Goal: Task Accomplishment & Management: Manage account settings

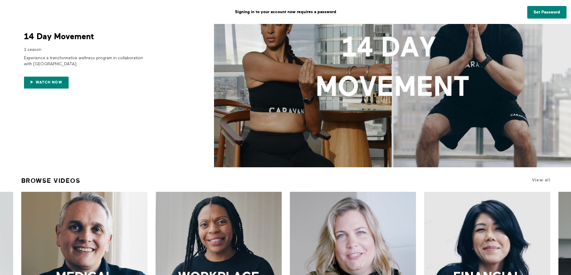
scroll to position [180, 0]
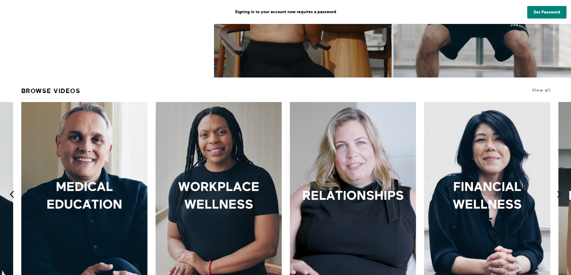
click at [10, 193] on icon at bounding box center [11, 194] width 7 height 7
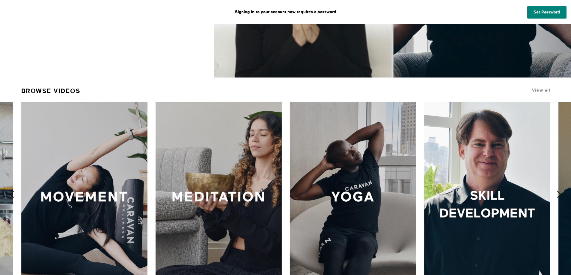
click at [10, 193] on icon at bounding box center [11, 194] width 7 height 7
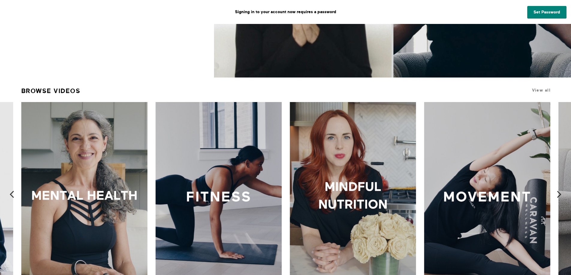
click at [10, 193] on icon at bounding box center [11, 194] width 7 height 7
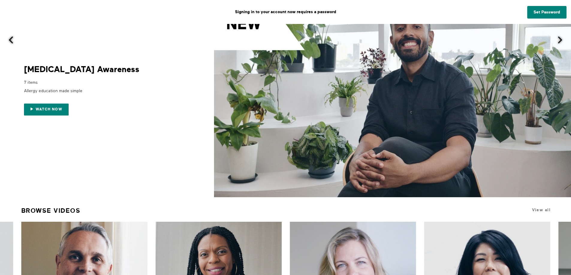
scroll to position [0, 0]
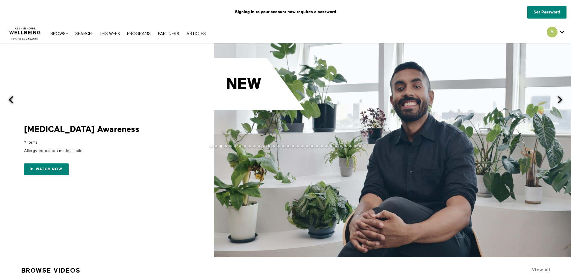
click at [13, 99] on span at bounding box center [10, 99] width 7 height 7
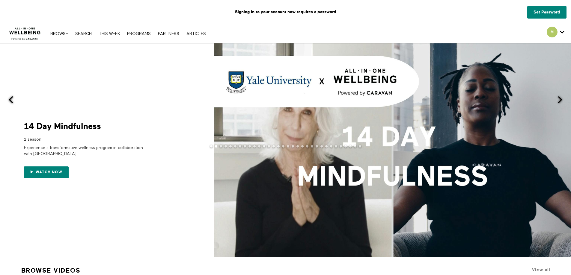
click at [13, 99] on span at bounding box center [10, 99] width 7 height 7
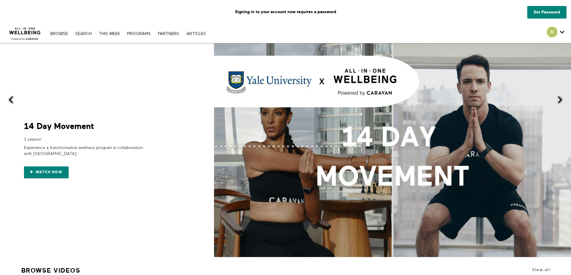
click at [13, 99] on span at bounding box center [10, 99] width 7 height 7
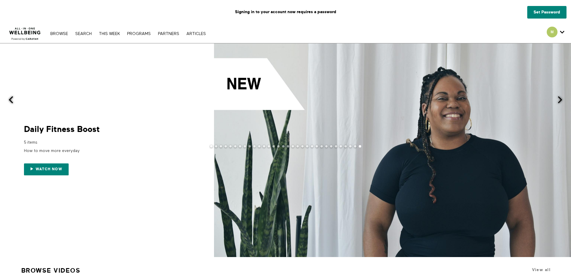
click at [13, 99] on span at bounding box center [10, 99] width 7 height 7
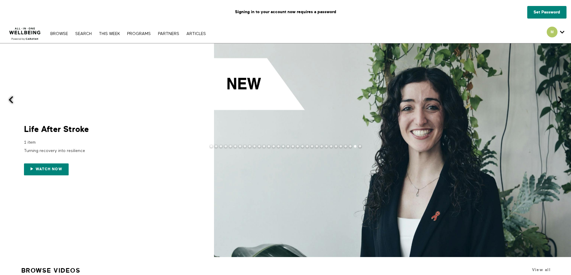
click at [13, 99] on span at bounding box center [10, 99] width 7 height 7
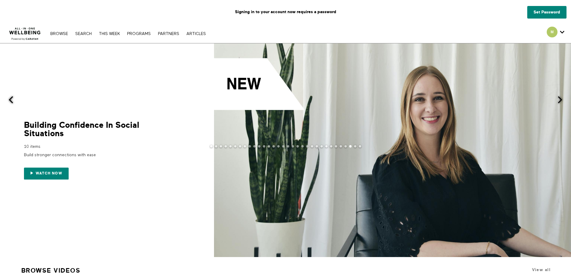
click at [13, 99] on span at bounding box center [10, 99] width 7 height 7
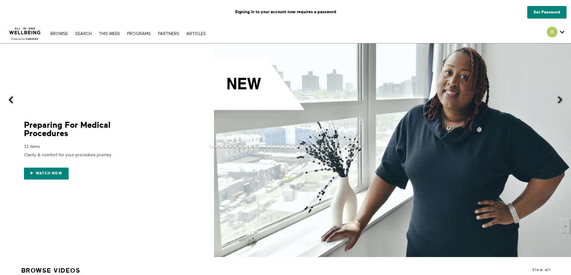
click at [13, 99] on span at bounding box center [10, 99] width 7 height 7
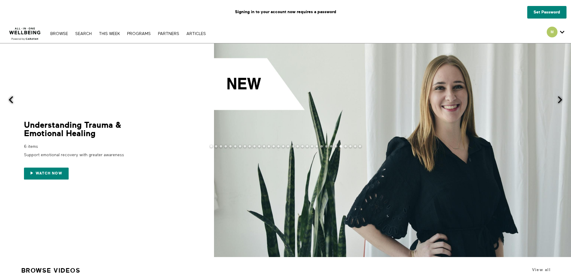
click at [13, 99] on span at bounding box center [10, 99] width 7 height 7
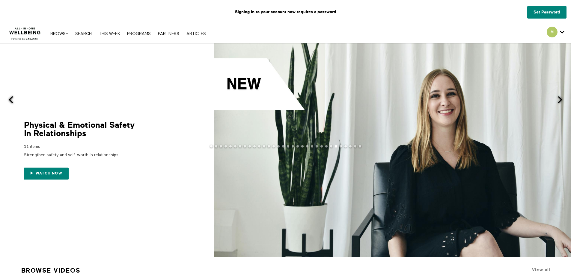
click at [13, 99] on span at bounding box center [10, 99] width 7 height 7
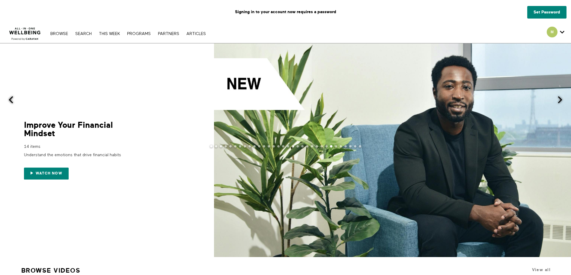
click at [13, 99] on span at bounding box center [10, 99] width 7 height 7
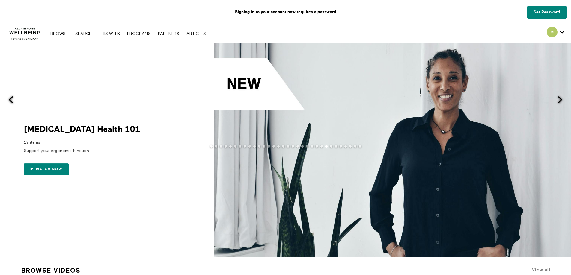
click at [13, 99] on span at bounding box center [10, 99] width 7 height 7
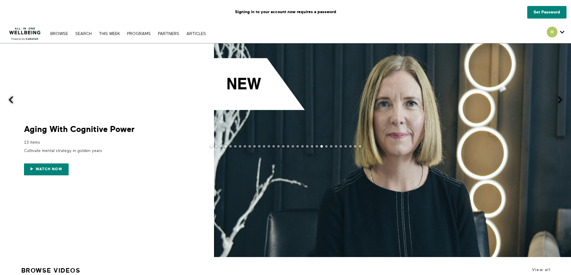
click at [13, 99] on span at bounding box center [10, 99] width 7 height 7
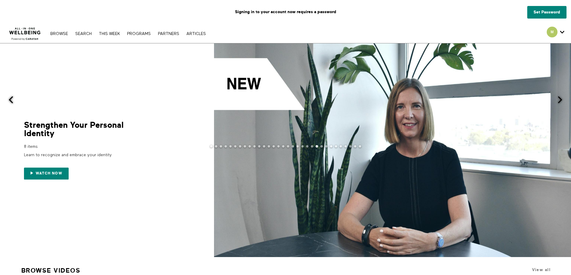
click at [13, 99] on span at bounding box center [10, 99] width 7 height 7
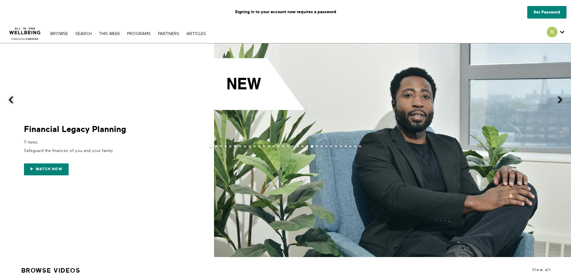
click at [13, 99] on span at bounding box center [10, 99] width 7 height 7
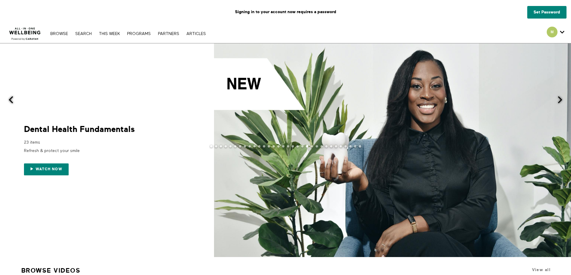
click at [13, 99] on span at bounding box center [10, 99] width 7 height 7
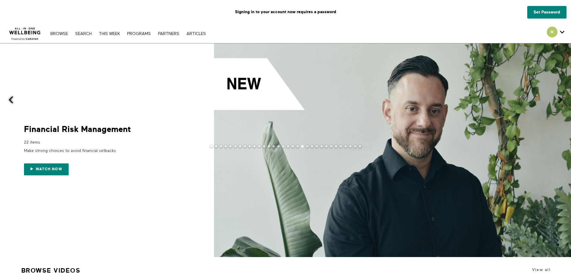
click at [13, 99] on span at bounding box center [10, 99] width 7 height 7
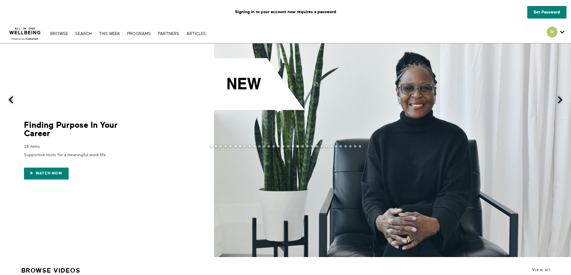
click at [13, 99] on span at bounding box center [10, 99] width 7 height 7
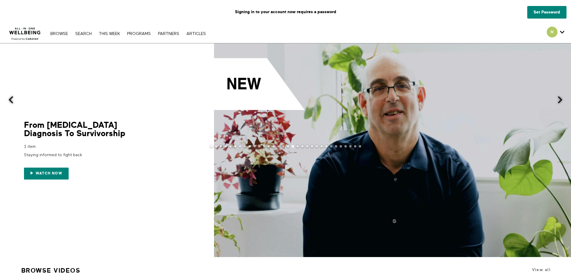
click at [13, 99] on span at bounding box center [10, 99] width 7 height 7
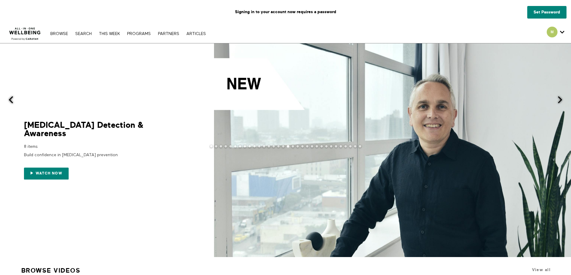
click at [13, 99] on span at bounding box center [10, 99] width 7 height 7
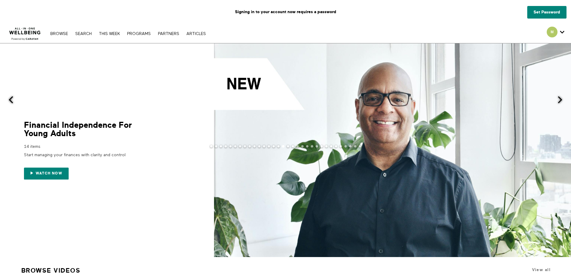
click at [13, 99] on span at bounding box center [10, 99] width 7 height 7
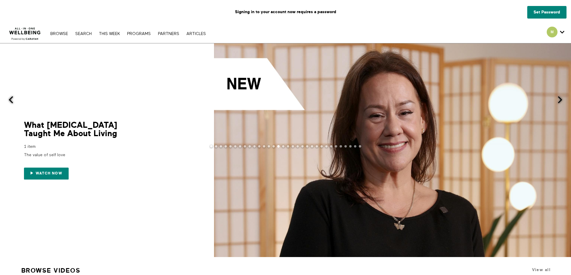
click at [13, 99] on span at bounding box center [10, 99] width 7 height 7
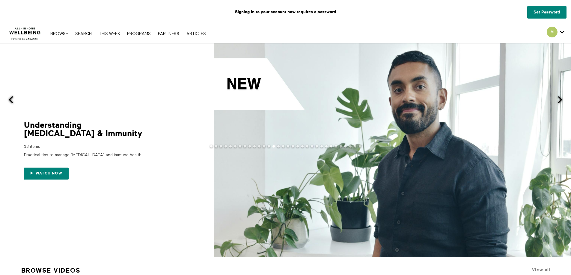
click at [13, 99] on span at bounding box center [10, 99] width 7 height 7
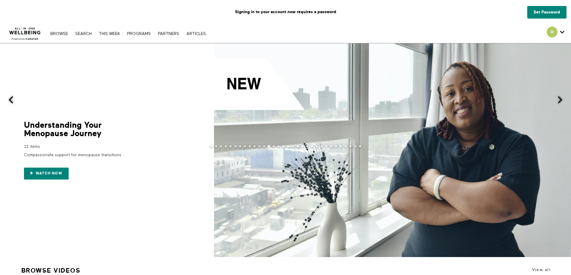
click at [13, 99] on span at bounding box center [10, 99] width 7 height 7
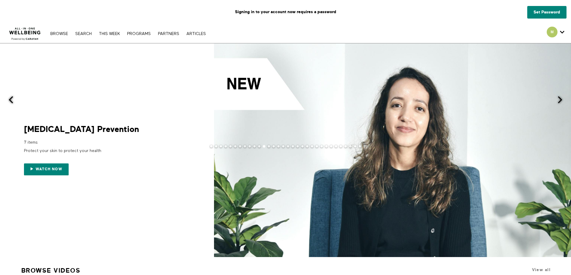
click at [13, 99] on span at bounding box center [10, 99] width 7 height 7
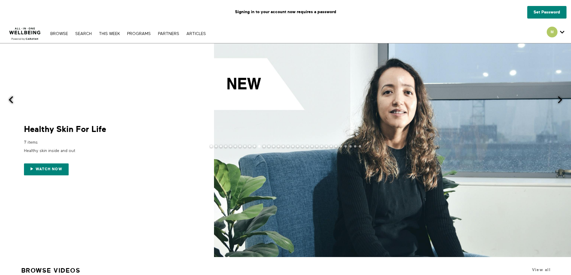
click at [13, 99] on span at bounding box center [10, 99] width 7 height 7
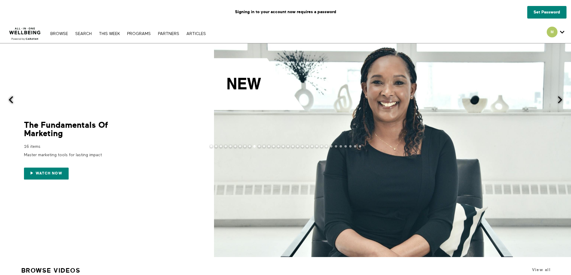
click at [13, 99] on span at bounding box center [10, 99] width 7 height 7
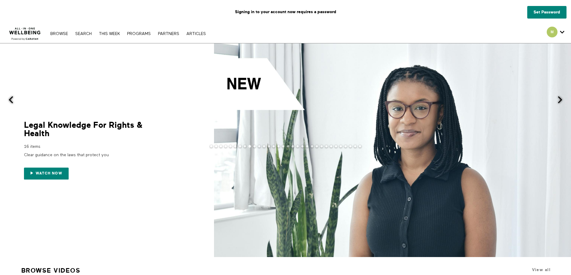
click at [13, 99] on span at bounding box center [10, 99] width 7 height 7
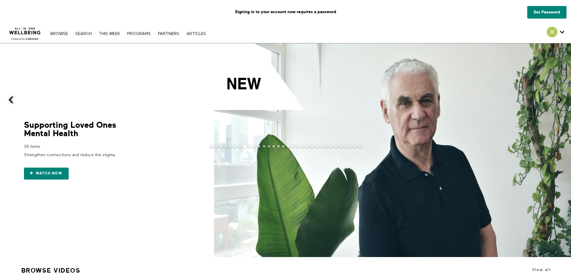
click at [13, 99] on span at bounding box center [10, 99] width 7 height 7
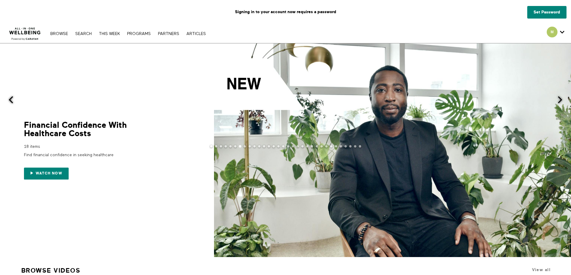
click at [13, 99] on span at bounding box center [10, 99] width 7 height 7
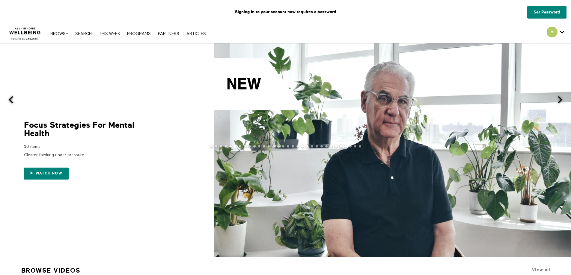
click at [13, 99] on span at bounding box center [10, 99] width 7 height 7
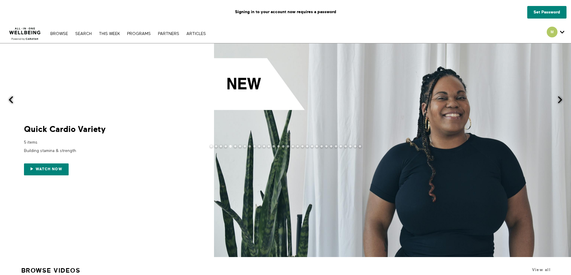
click at [13, 99] on span at bounding box center [10, 99] width 7 height 7
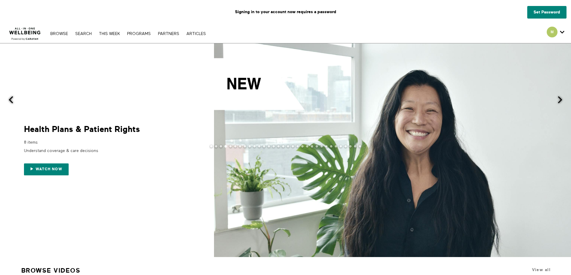
click at [13, 99] on span at bounding box center [10, 99] width 7 height 7
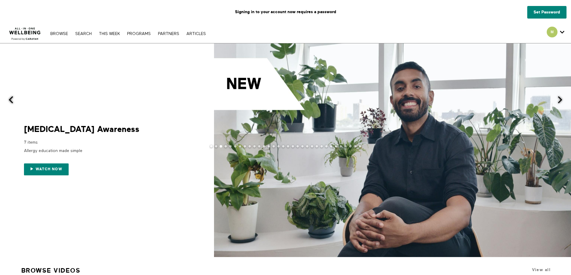
click at [10, 96] on span at bounding box center [10, 99] width 7 height 7
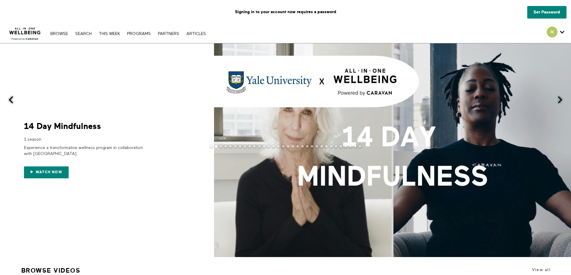
click at [10, 96] on span at bounding box center [10, 99] width 7 height 7
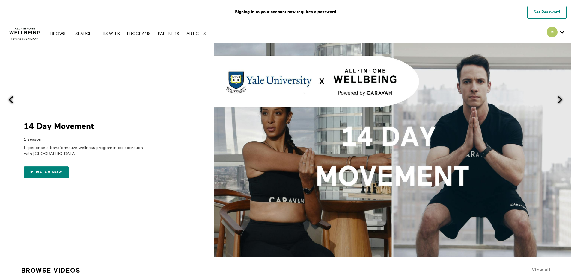
click at [545, 11] on link "Set Password" at bounding box center [546, 12] width 39 height 13
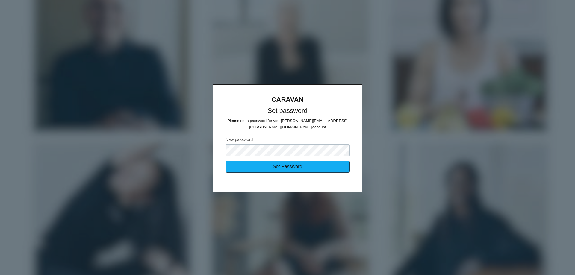
click at [275, 163] on input "Set Password" at bounding box center [288, 167] width 124 height 12
click at [300, 167] on input "Set Password" at bounding box center [288, 167] width 124 height 12
type input "Sending..."
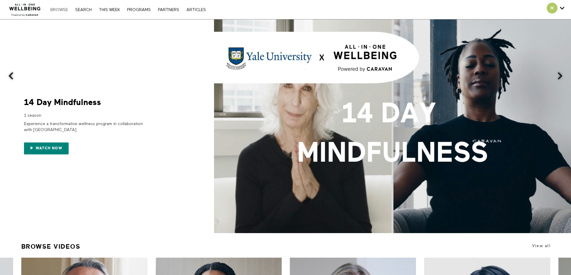
click at [59, 10] on link "Browse" at bounding box center [59, 10] width 24 height 4
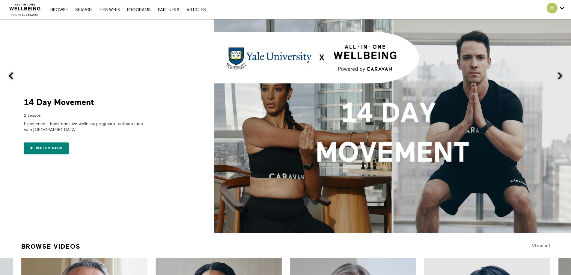
click at [83, 10] on link "Search" at bounding box center [83, 10] width 22 height 4
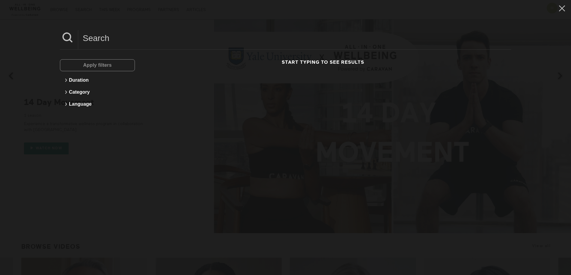
click at [246, 78] on div "Start typing to see results" at bounding box center [323, 89] width 361 height 60
click at [45, 30] on div "Apply filters Duration Category Language Start typing to see results" at bounding box center [285, 137] width 571 height 275
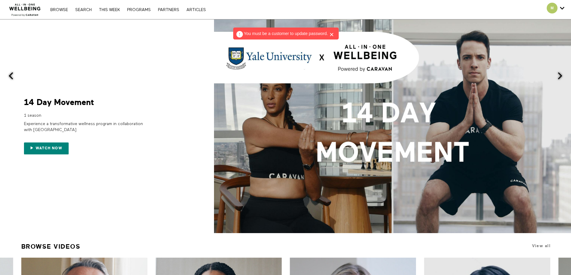
click at [331, 36] on icon at bounding box center [331, 34] width 4 height 4
click at [112, 11] on link "THIS WEEK" at bounding box center [109, 10] width 27 height 4
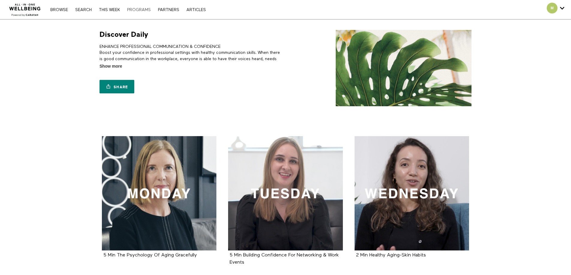
click at [138, 11] on link "PROGRAMS" at bounding box center [139, 10] width 30 height 4
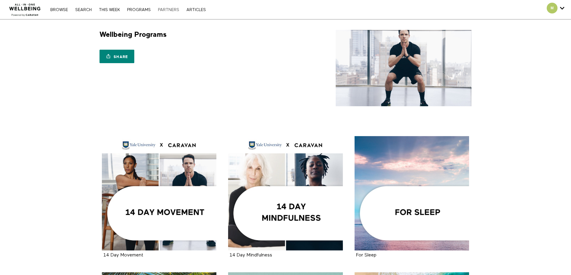
click at [167, 9] on link "PARTNERS" at bounding box center [168, 10] width 27 height 4
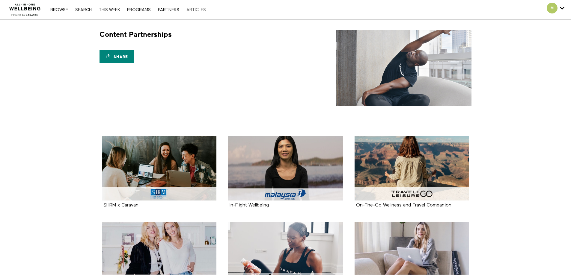
click at [197, 10] on link "ARTICLES" at bounding box center [195, 10] width 25 height 4
